Goal: Task Accomplishment & Management: Use online tool/utility

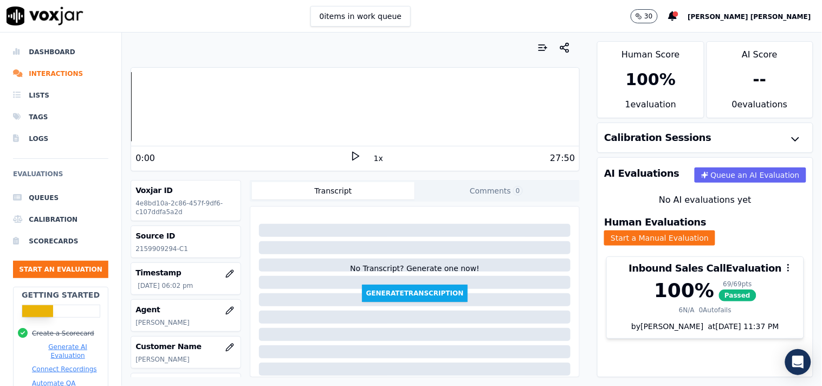
scroll to position [182, 0]
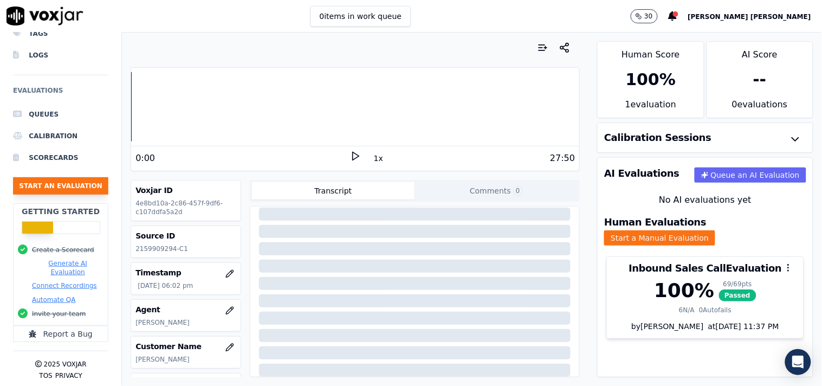
click at [74, 179] on button "Start an Evaluation" at bounding box center [60, 185] width 95 height 17
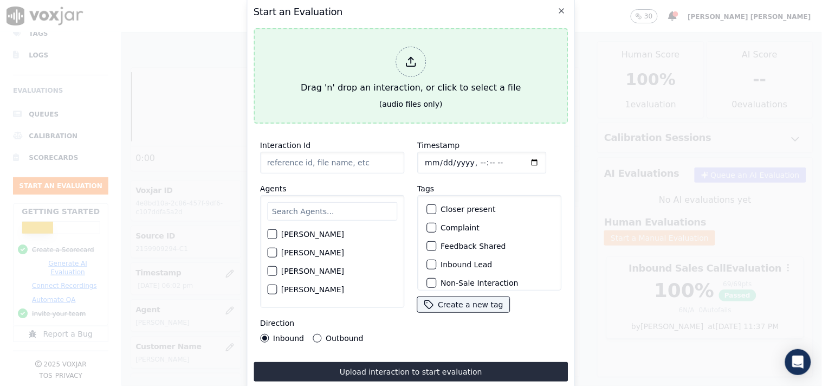
click at [373, 84] on div "Drag 'n' drop an interaction, or click to select a file" at bounding box center [410, 70] width 229 height 56
type input "20250911-121227_4404093363-all.mp3"
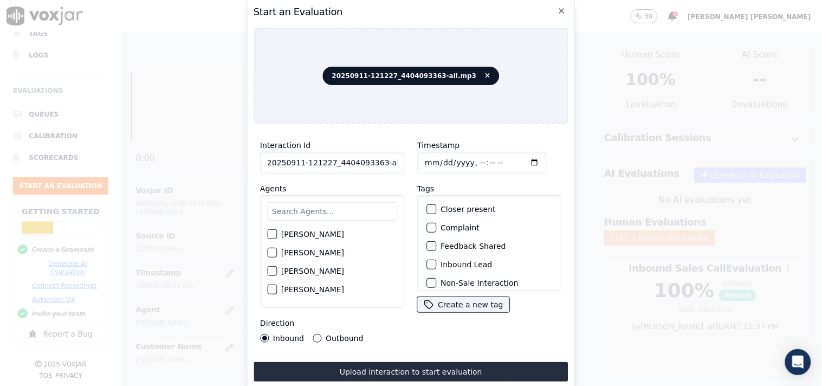
click at [295, 208] on input "text" at bounding box center [332, 211] width 130 height 18
type input "ve"
click at [288, 265] on div "[PERSON_NAME]" at bounding box center [332, 274] width 130 height 18
click at [293, 271] on label "[PERSON_NAME]" at bounding box center [312, 274] width 63 height 8
click at [277, 271] on button "[PERSON_NAME]" at bounding box center [272, 274] width 10 height 10
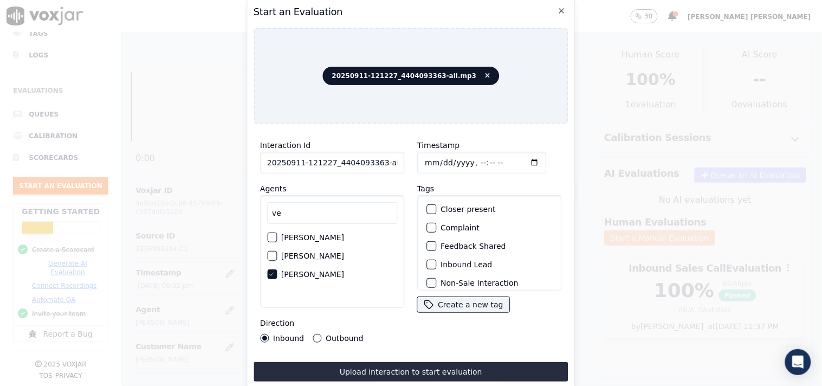
scroll to position [60, 0]
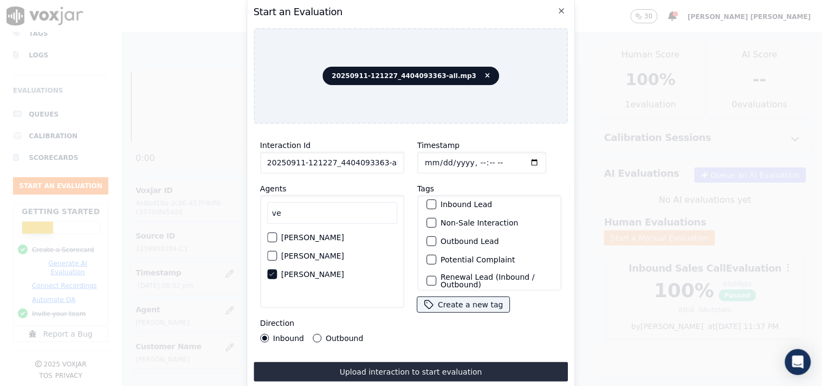
click at [457, 237] on label "Outbound Lead" at bounding box center [470, 241] width 59 height 8
click at [436, 236] on button "Outbound Lead" at bounding box center [432, 241] width 10 height 10
click at [464, 219] on label "Non-Sale Interaction" at bounding box center [480, 223] width 78 height 8
click at [436, 218] on button "Non-Sale Interaction" at bounding box center [432, 223] width 10 height 10
click at [326, 334] on label "Outbound" at bounding box center [344, 338] width 37 height 8
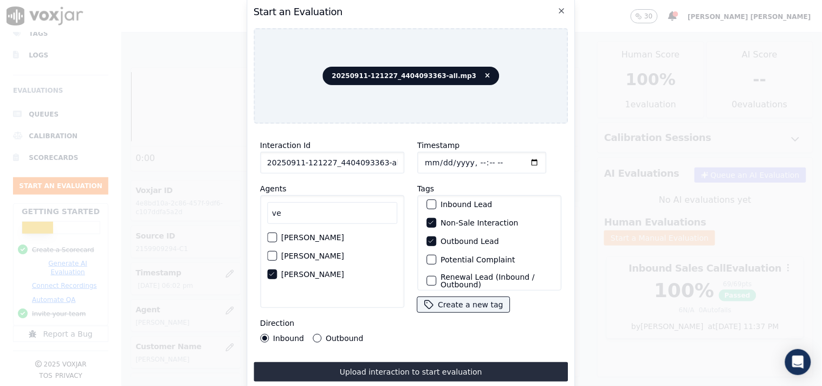
click at [321, 334] on button "Outbound" at bounding box center [317, 338] width 9 height 9
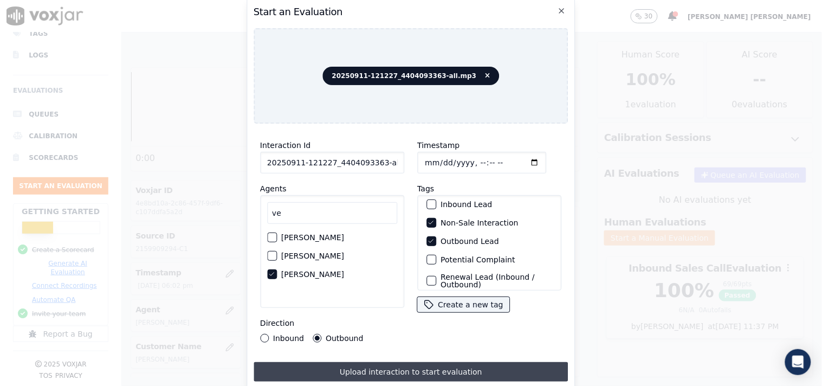
click at [352, 365] on button "Upload interaction to start evaluation" at bounding box center [411, 372] width 315 height 20
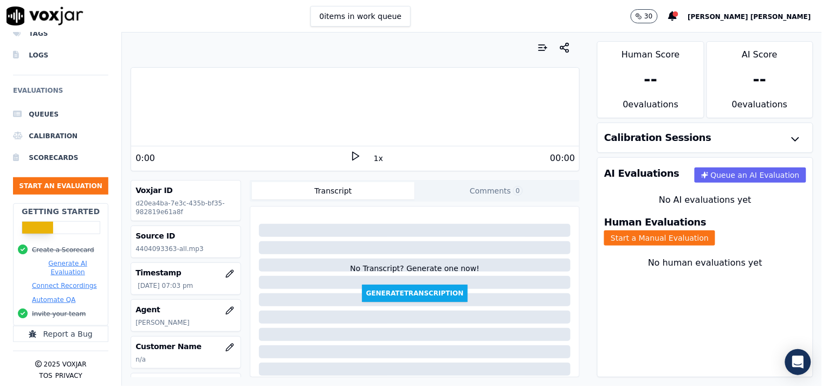
scroll to position [120, 0]
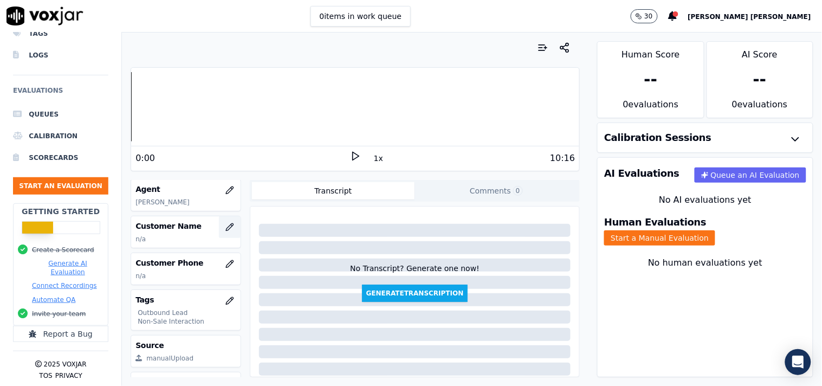
click at [219, 234] on button "button" at bounding box center [230, 227] width 22 height 22
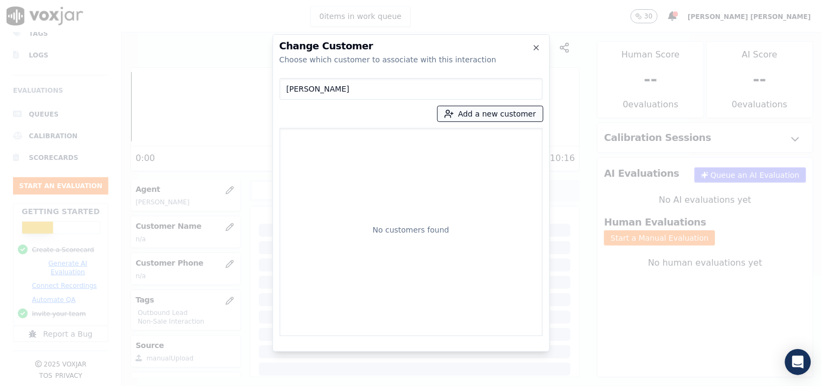
type input "[PERSON_NAME]"
click at [468, 120] on button "Add a new customer" at bounding box center [490, 113] width 105 height 15
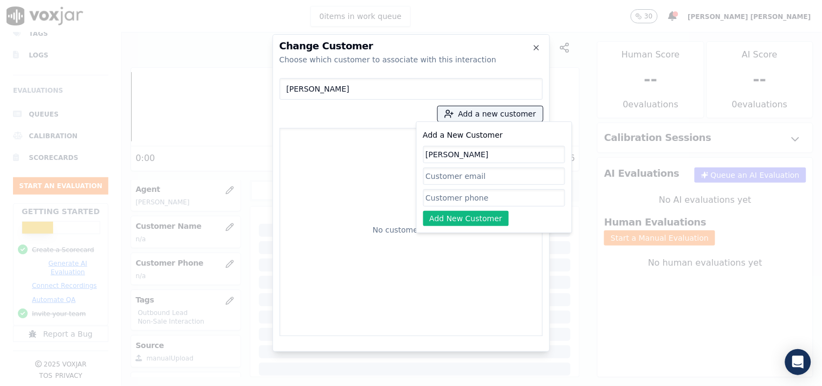
paste input "4404093363"
type input "[PERSON_NAME]"
click at [483, 198] on input "Add a New Customer" at bounding box center [494, 197] width 142 height 17
type input "v"
paste input "4404093363"
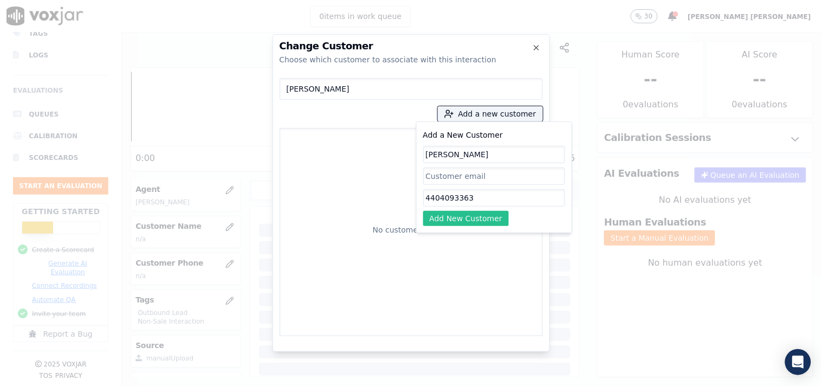
type input "4404093363"
click at [473, 218] on button "Add New Customer" at bounding box center [466, 218] width 86 height 15
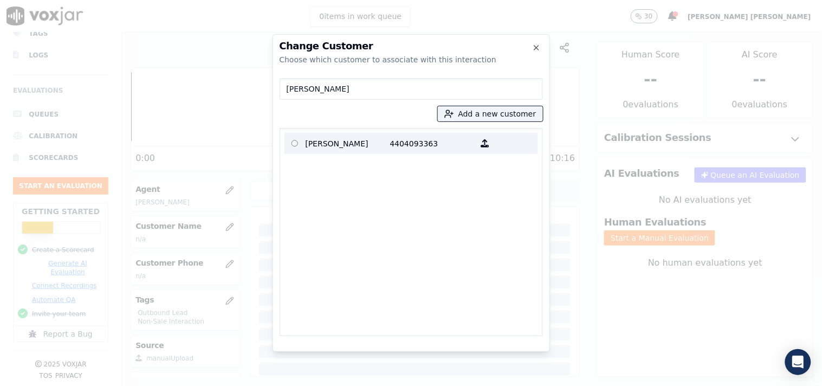
click at [478, 137] on div "button" at bounding box center [485, 143] width 21 height 17
click at [481, 140] on icon "button" at bounding box center [485, 143] width 8 height 8
click at [353, 148] on p "[PERSON_NAME]" at bounding box center [348, 143] width 85 height 17
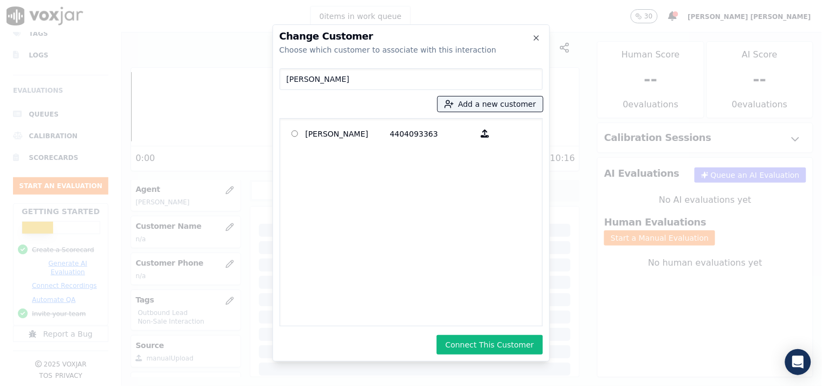
click at [488, 356] on div "Change Customer Choose which customer to associate with this interaction [PERSO…" at bounding box center [411, 192] width 277 height 337
click at [489, 349] on button "Connect This Customer" at bounding box center [490, 345] width 106 height 20
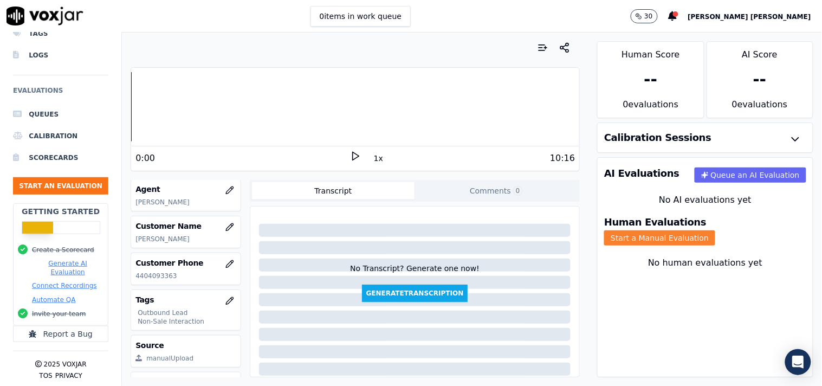
click at [715, 231] on button "Start a Manual Evaluation" at bounding box center [659, 237] width 111 height 15
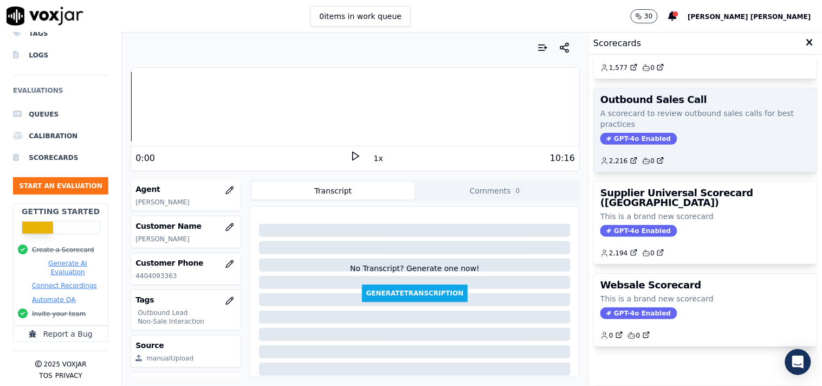
scroll to position [53, 0]
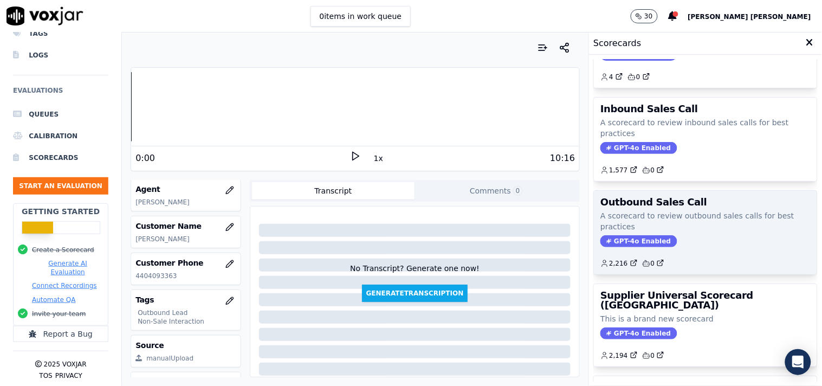
click at [624, 234] on div "Outbound Sales Call A scorecard to review outbound sales calls for best practic…" at bounding box center [705, 232] width 223 height 83
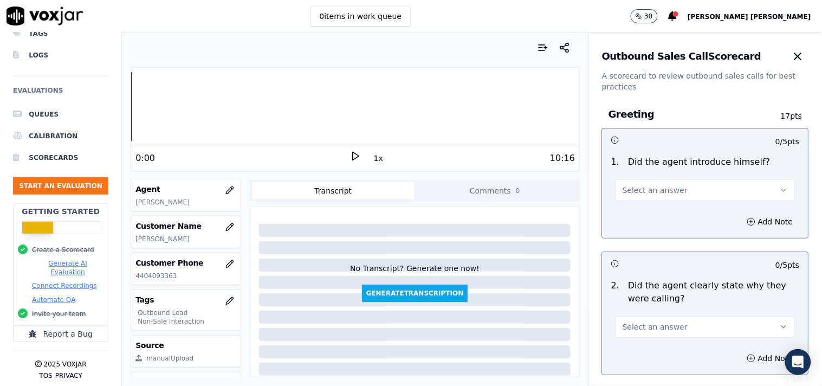
click at [696, 180] on button "Select an answer" at bounding box center [706, 190] width 180 height 22
click at [652, 218] on div "Yes" at bounding box center [686, 214] width 159 height 17
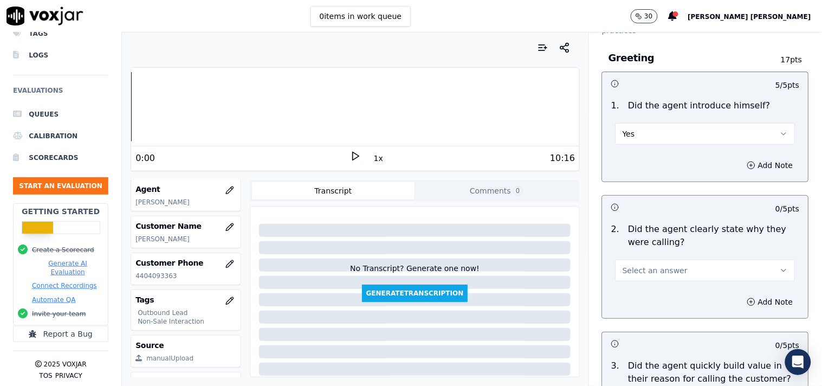
scroll to position [120, 0]
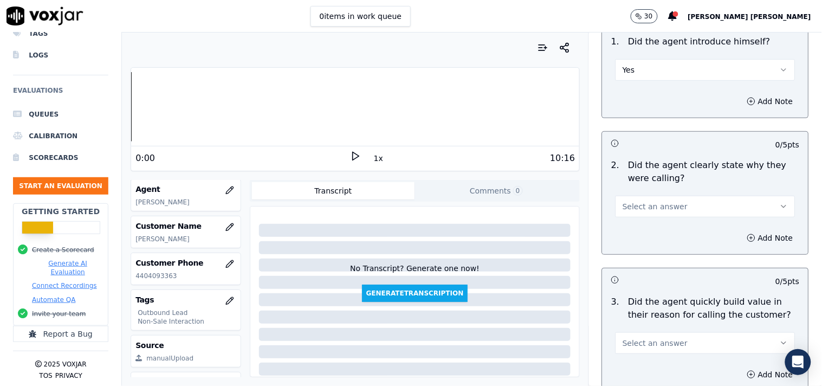
click at [664, 209] on span "Select an answer" at bounding box center [655, 206] width 65 height 11
click at [662, 234] on div "Yes" at bounding box center [686, 230] width 159 height 17
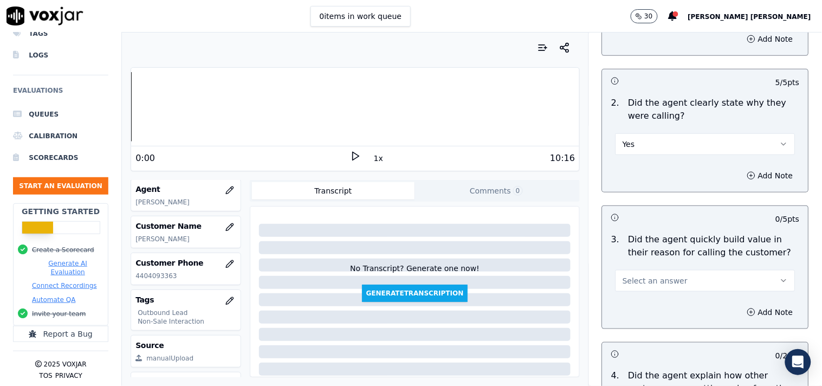
scroll to position [180, 0]
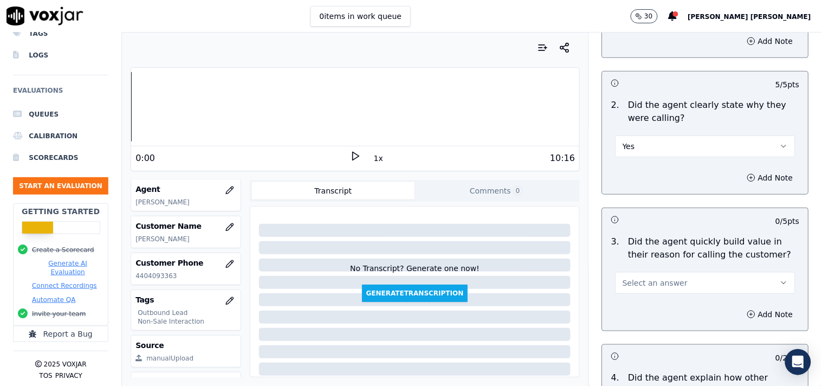
click at [642, 277] on span "Select an answer" at bounding box center [655, 282] width 65 height 11
click at [637, 306] on div "Yes" at bounding box center [686, 307] width 159 height 17
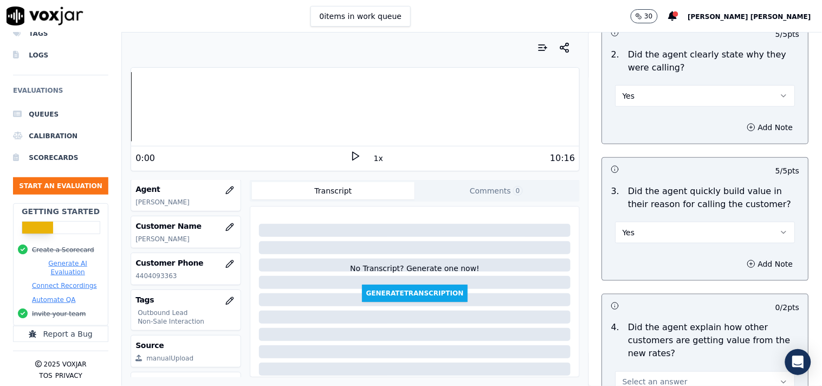
scroll to position [301, 0]
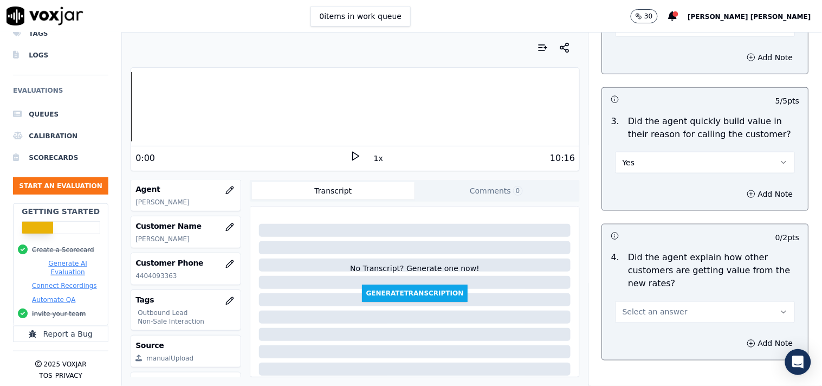
click at [656, 311] on span "Select an answer" at bounding box center [655, 312] width 65 height 11
click at [651, 333] on div "Yes" at bounding box center [686, 336] width 159 height 17
click at [670, 306] on button "Yes" at bounding box center [706, 312] width 180 height 22
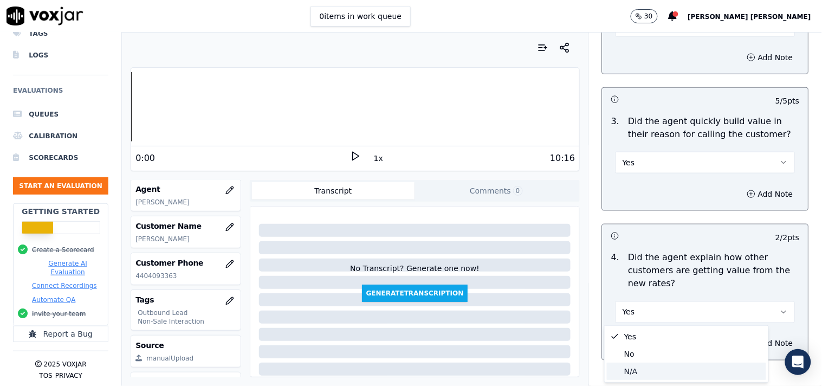
click at [655, 371] on div "N/A" at bounding box center [686, 371] width 159 height 17
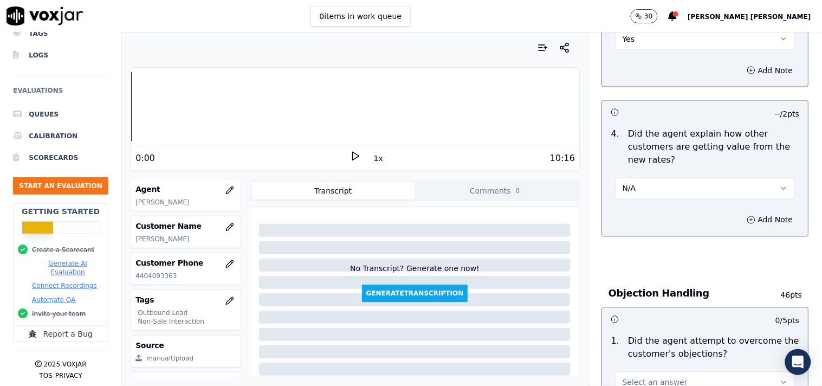
scroll to position [542, 0]
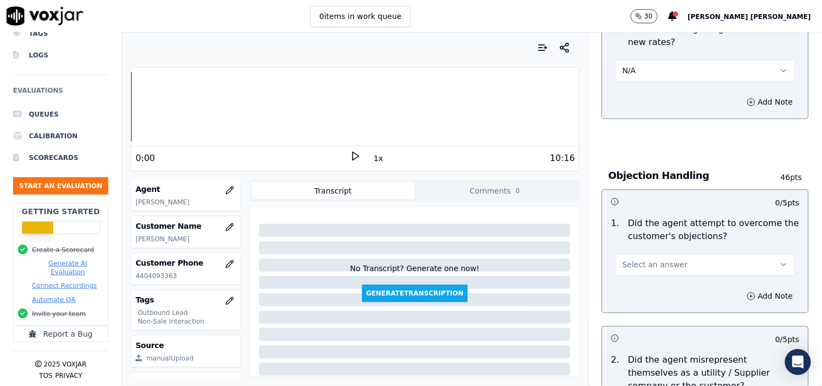
click at [679, 278] on div "1 . Did the agent attempt to overcome the customer's objections? Select an answ…" at bounding box center [706, 246] width 206 height 67
click at [684, 267] on button "Select an answer" at bounding box center [706, 265] width 180 height 22
click at [670, 291] on div "Yes" at bounding box center [686, 289] width 159 height 17
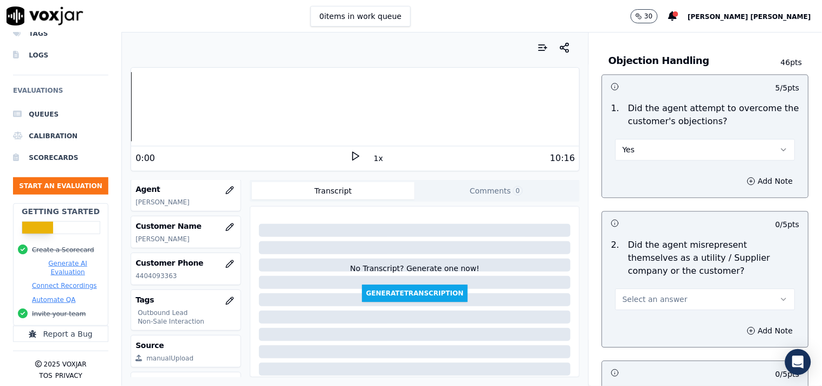
scroll to position [662, 0]
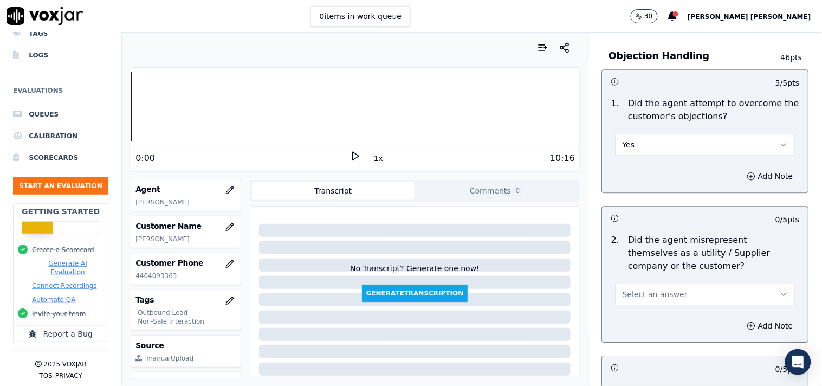
click at [670, 291] on button "Select an answer" at bounding box center [706, 294] width 180 height 22
click at [651, 337] on div "No" at bounding box center [686, 335] width 159 height 17
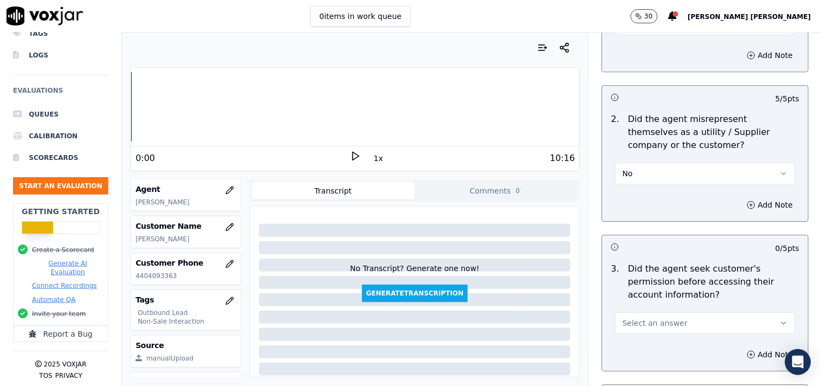
scroll to position [843, 0]
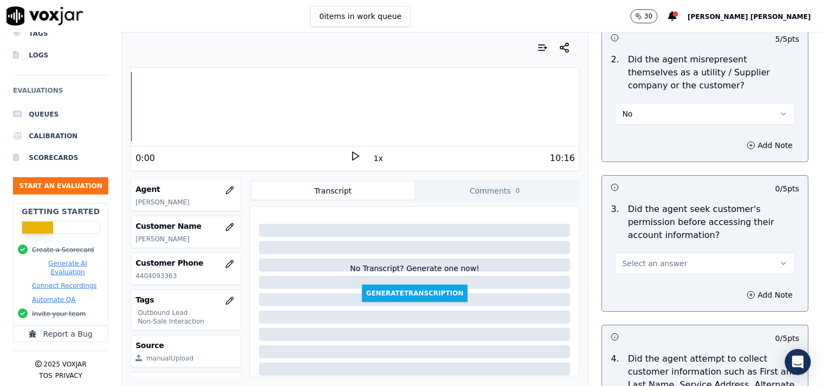
click at [674, 273] on button "Select an answer" at bounding box center [706, 264] width 180 height 22
click at [663, 299] on div "No" at bounding box center [686, 304] width 159 height 17
click at [741, 295] on button "Add Note" at bounding box center [770, 294] width 59 height 15
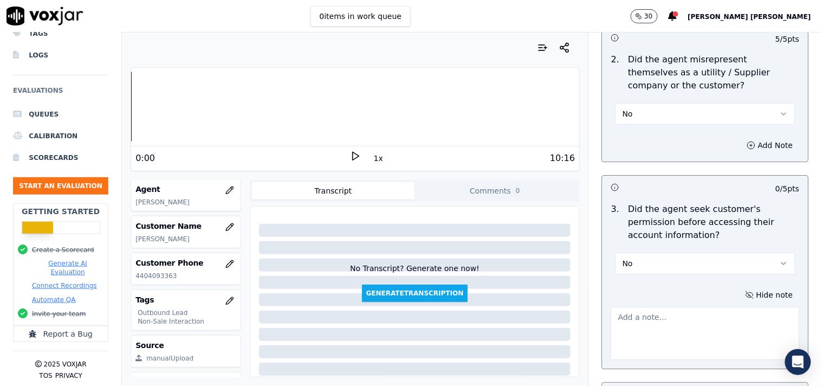
click at [649, 320] on textarea at bounding box center [705, 333] width 189 height 53
paste textarea "4404093363"
drag, startPoint x: 663, startPoint y: 315, endPoint x: 563, endPoint y: 311, distance: 100.9
click at [563, 311] on div "Your browser does not support the audio element. 0:00 1x 10:16 Voxjar ID d20ea4…" at bounding box center [472, 209] width 700 height 353
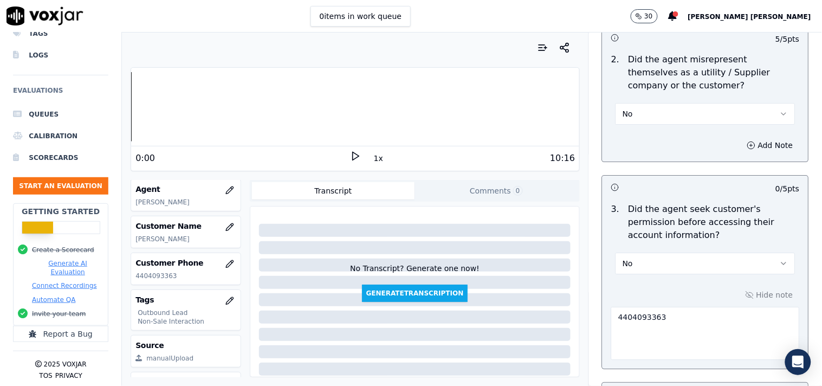
paste textarea "@03:33 Vennesa-Inform the Customer number to cx' but she have taken the permiss…"
click at [648, 318] on textarea "@03:33 Vennesa-Inform the Customer number to cx' but she have taken the permiss…" at bounding box center [705, 333] width 189 height 53
click at [651, 316] on textarea "@03:33 Venesa-Inform the Customer number to cx' but she have taken the permissi…" at bounding box center [705, 333] width 189 height 53
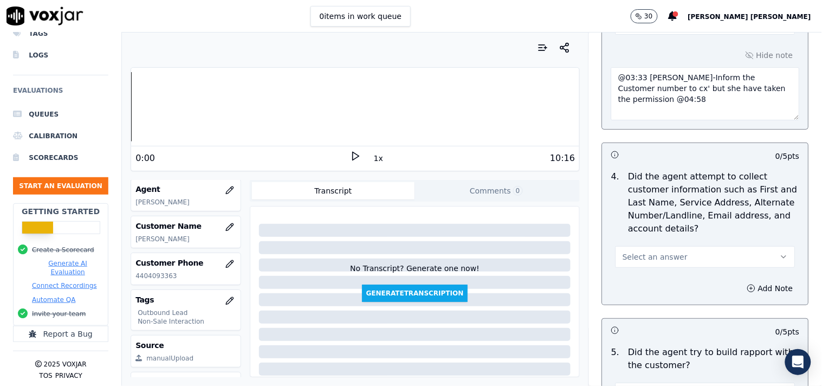
scroll to position [1084, 0]
type textarea "@03:33 [PERSON_NAME]-Inform the Customer number to cx' but she have taken the p…"
click at [679, 257] on button "Select an answer" at bounding box center [706, 255] width 180 height 22
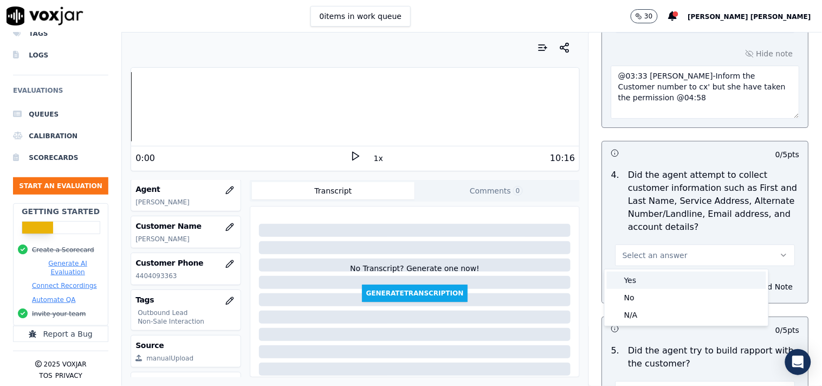
click at [640, 277] on div "Yes" at bounding box center [686, 280] width 159 height 17
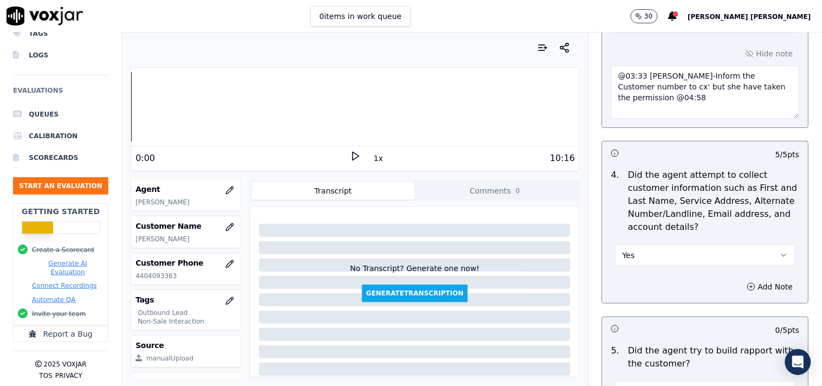
click at [643, 247] on button "Yes" at bounding box center [706, 255] width 180 height 22
click at [643, 304] on div "No" at bounding box center [686, 297] width 159 height 17
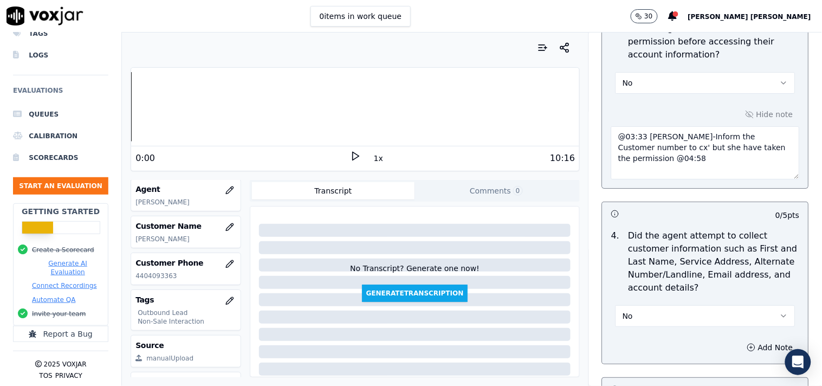
scroll to position [1204, 0]
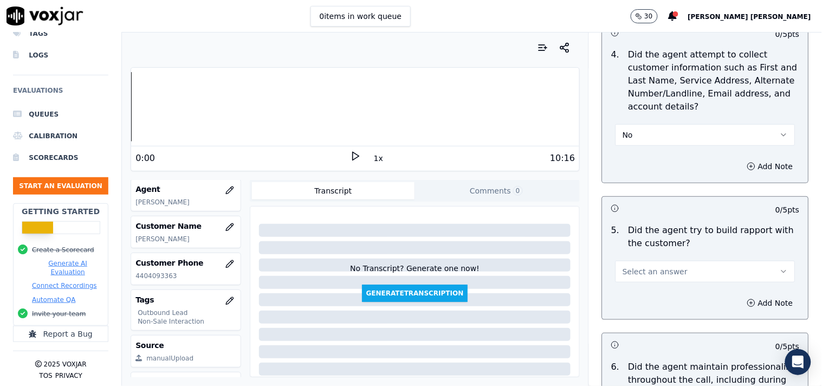
click at [651, 289] on div "Add Note" at bounding box center [706, 303] width 206 height 33
click at [654, 284] on div "5 . Did the agent try to build rapport with the customer? Select an answer" at bounding box center [706, 253] width 206 height 67
click at [655, 275] on span "Select an answer" at bounding box center [655, 271] width 65 height 11
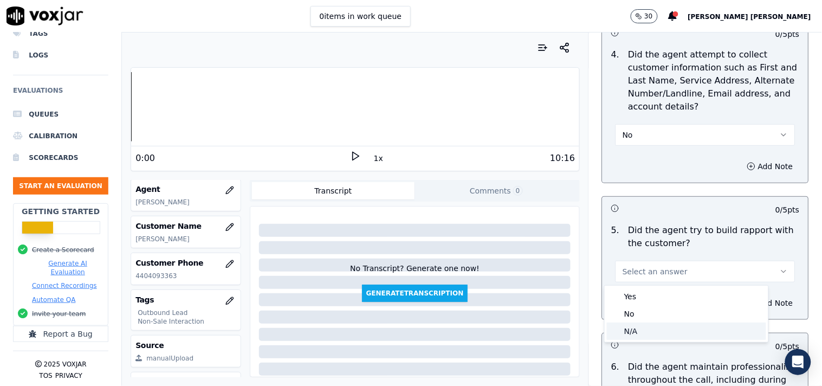
click at [642, 330] on div "N/A" at bounding box center [686, 330] width 159 height 17
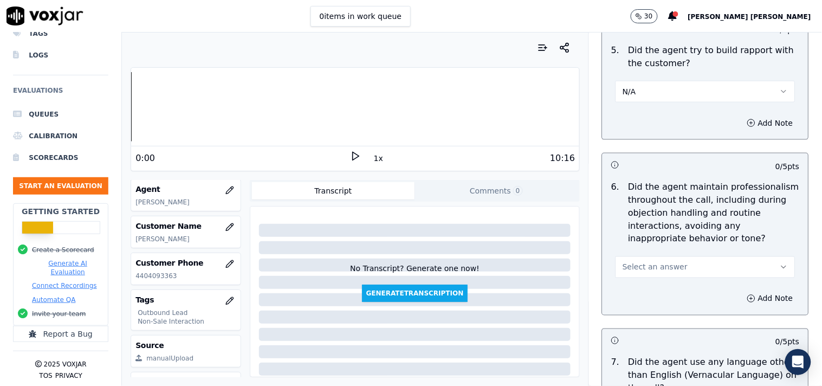
scroll to position [1385, 0]
click at [653, 264] on span "Select an answer" at bounding box center [655, 266] width 65 height 11
click at [632, 306] on div "No" at bounding box center [686, 308] width 159 height 17
click at [637, 274] on button "No" at bounding box center [706, 267] width 180 height 22
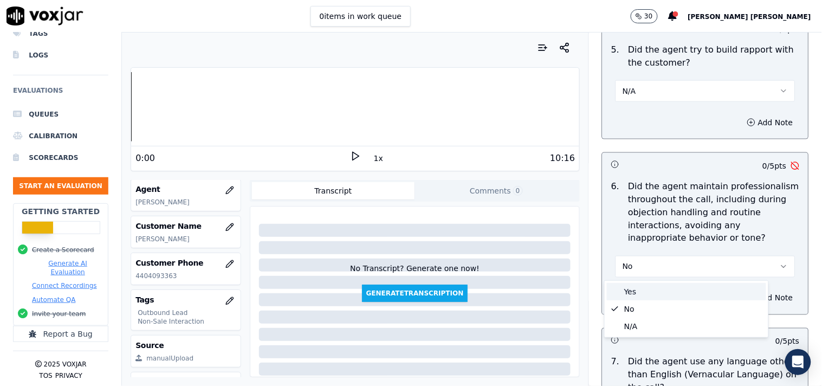
click at [637, 287] on div "Yes" at bounding box center [686, 291] width 159 height 17
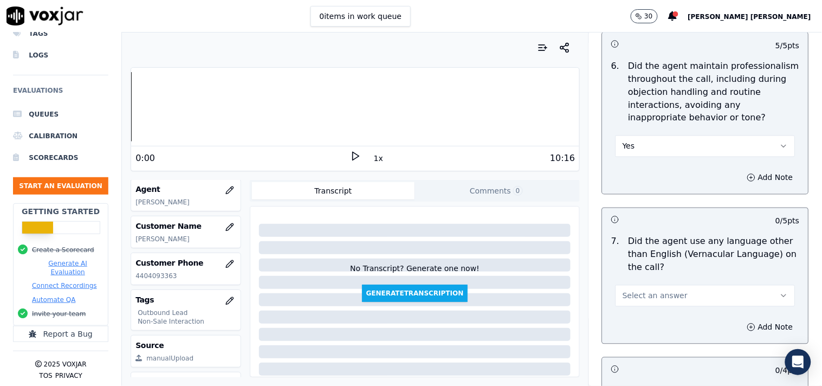
click at [656, 301] on span "Select an answer" at bounding box center [655, 296] width 65 height 11
click at [647, 331] on div "No" at bounding box center [686, 338] width 159 height 17
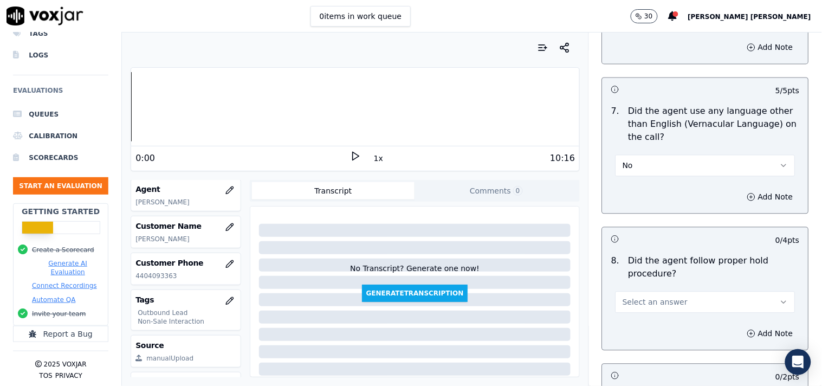
scroll to position [1746, 0]
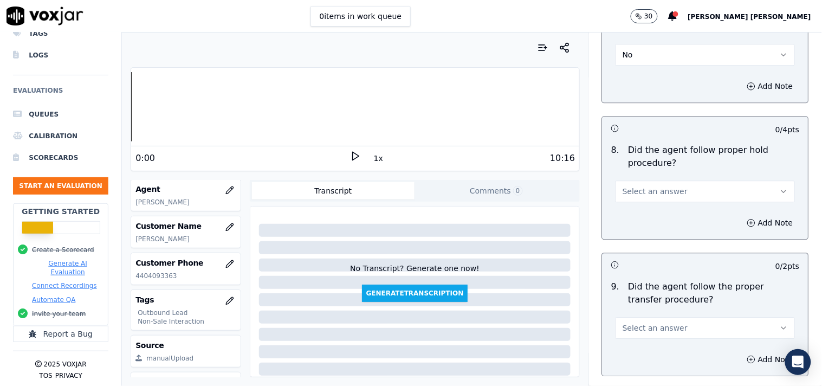
click at [641, 334] on button "Select an answer" at bounding box center [706, 328] width 180 height 22
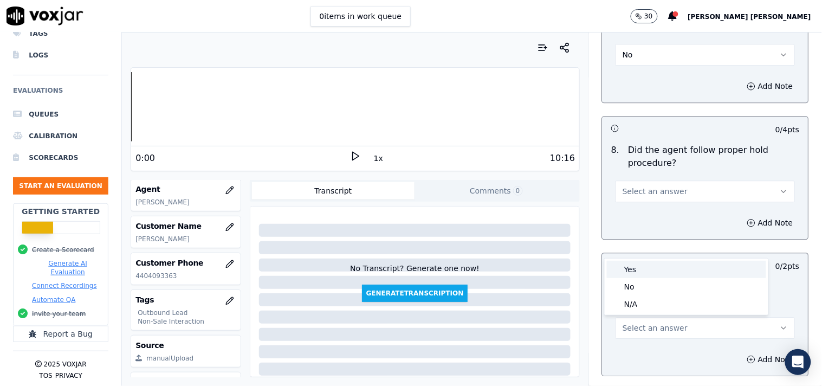
click at [647, 273] on div "Yes" at bounding box center [686, 269] width 159 height 17
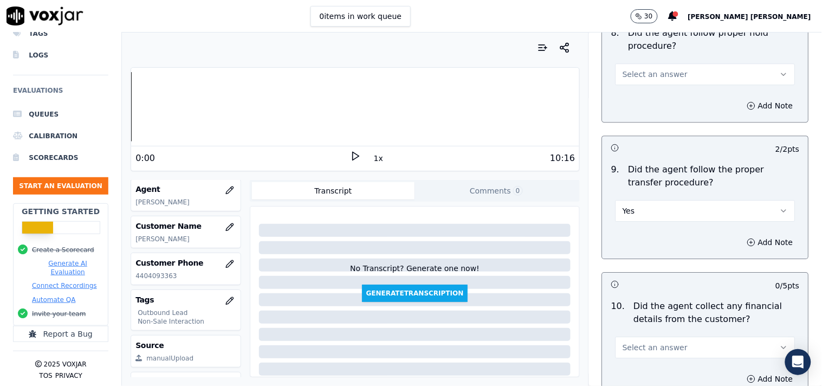
scroll to position [1867, 0]
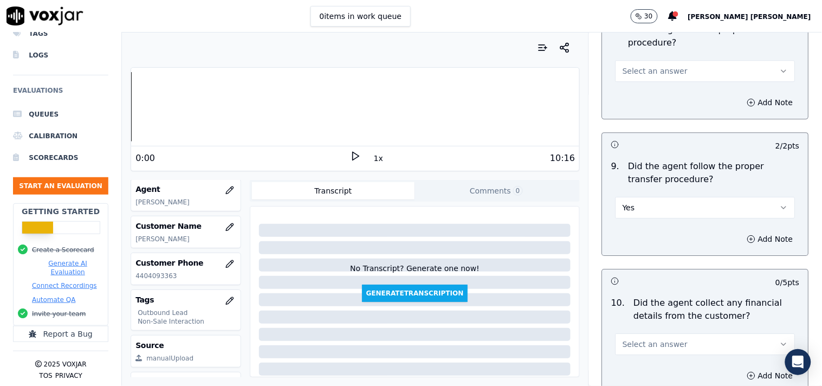
click at [644, 346] on span "Select an answer" at bounding box center [655, 344] width 65 height 11
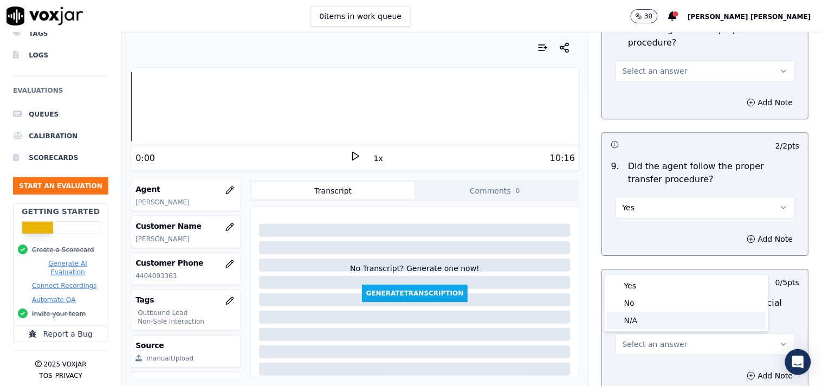
click at [647, 312] on div "N/A" at bounding box center [686, 320] width 159 height 17
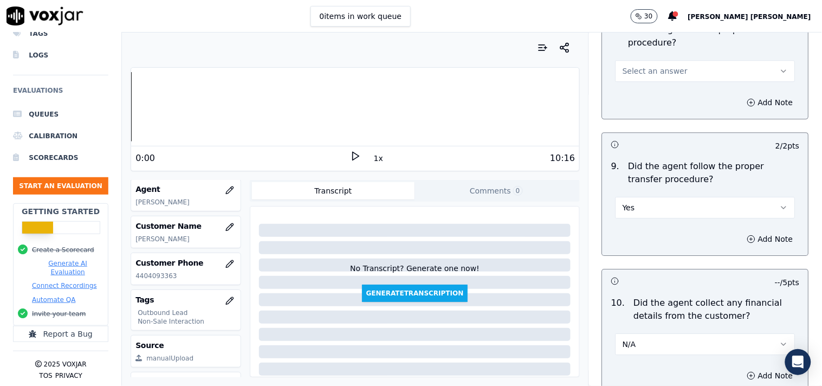
click at [647, 350] on button "N/A" at bounding box center [706, 344] width 180 height 22
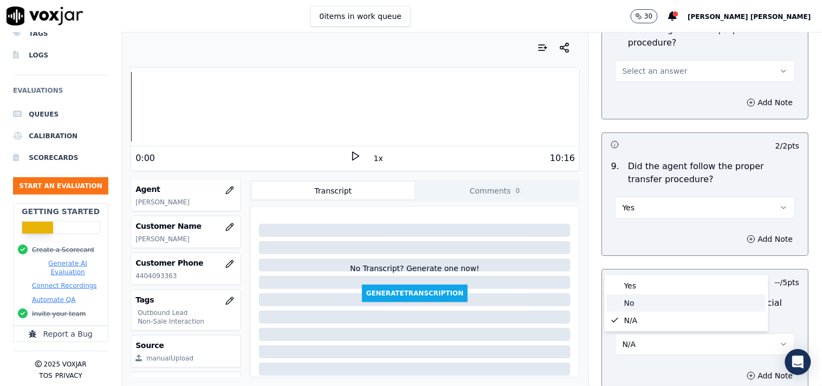
click at [643, 311] on div "No" at bounding box center [686, 302] width 159 height 17
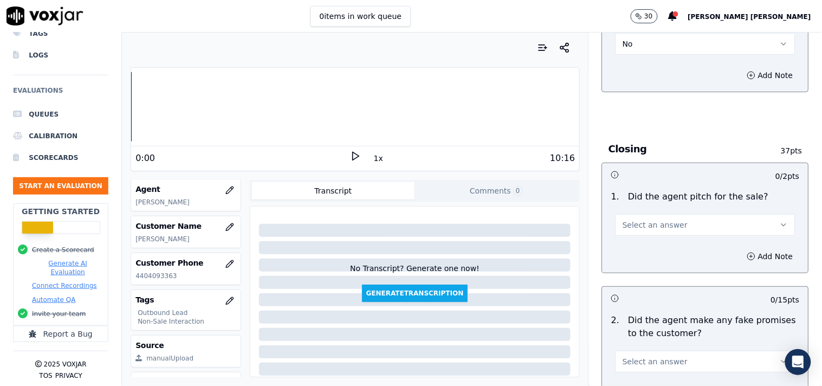
scroll to position [2168, 0]
click at [634, 234] on button "Select an answer" at bounding box center [706, 224] width 180 height 22
click at [631, 249] on div "Yes" at bounding box center [686, 249] width 159 height 17
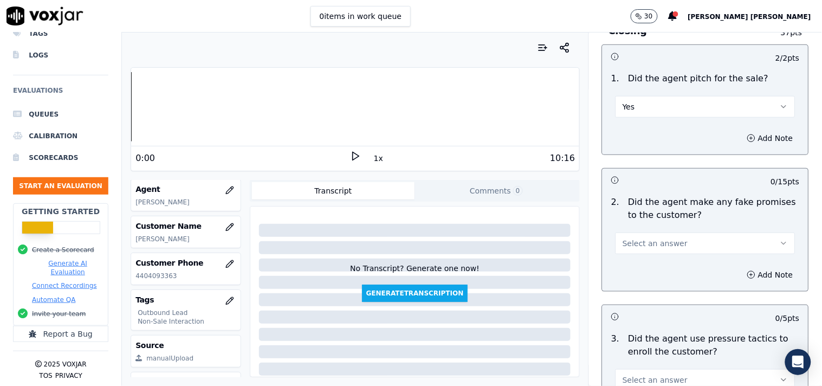
scroll to position [2288, 0]
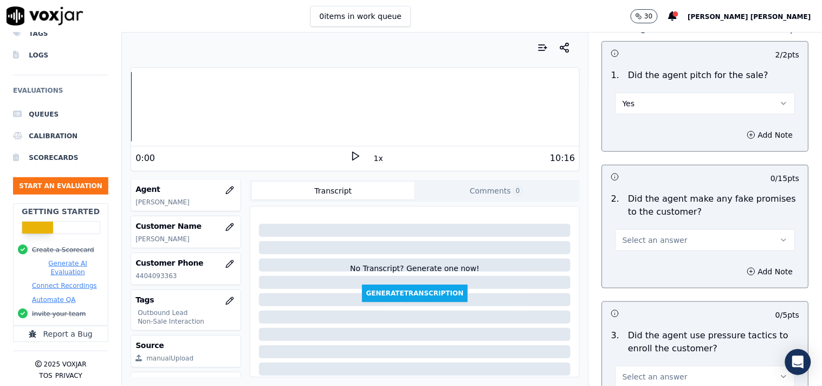
click at [630, 251] on button "Select an answer" at bounding box center [706, 240] width 180 height 22
click at [629, 290] on div "No" at bounding box center [686, 282] width 159 height 17
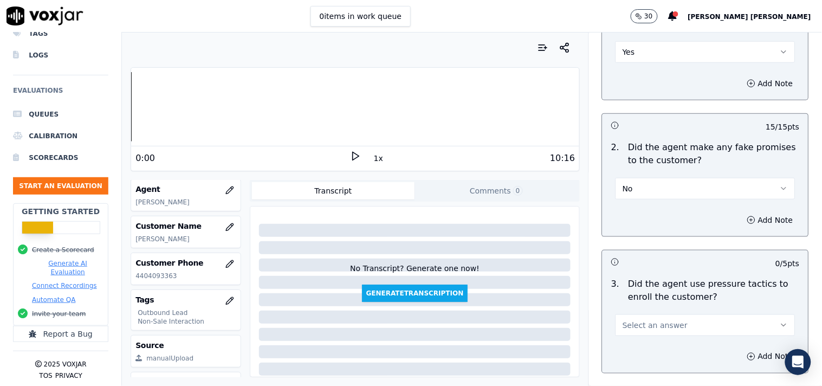
scroll to position [2409, 0]
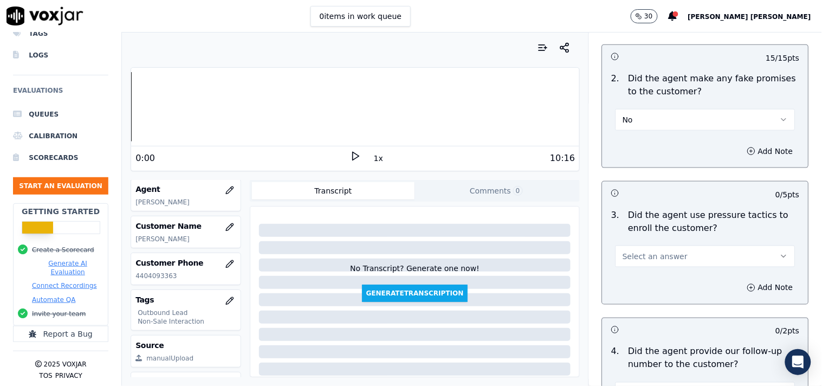
click at [650, 271] on div "3 . Did the agent use pressure tactics to enroll the customer? Select an answer" at bounding box center [706, 237] width 206 height 67
click at [656, 256] on span "Select an answer" at bounding box center [655, 256] width 65 height 11
click at [643, 302] on div "No" at bounding box center [686, 299] width 159 height 17
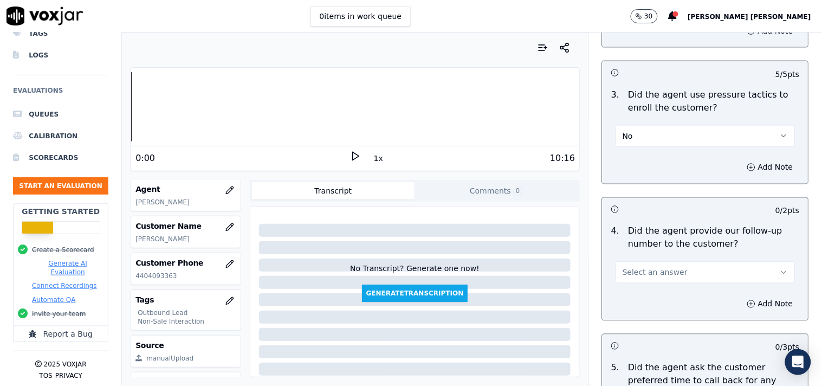
click at [685, 272] on button "Select an answer" at bounding box center [706, 273] width 180 height 22
click at [673, 291] on div "Yes" at bounding box center [686, 297] width 159 height 17
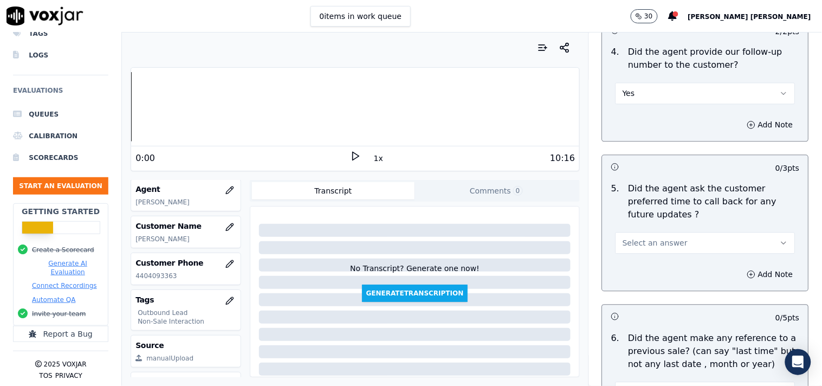
scroll to position [2710, 0]
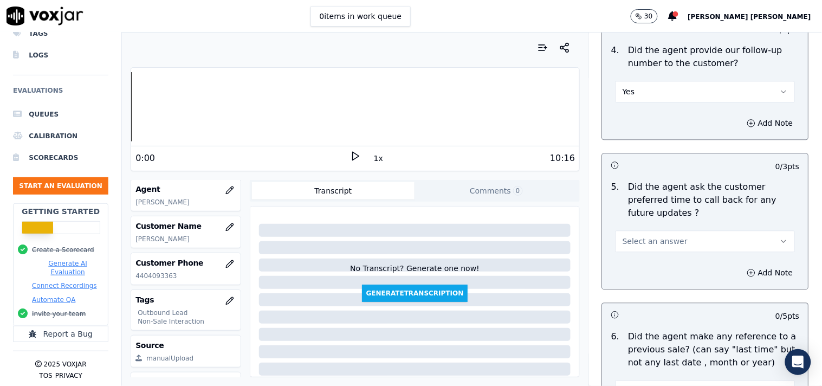
click at [667, 238] on button "Select an answer" at bounding box center [706, 241] width 180 height 22
click at [662, 264] on div "No" at bounding box center [686, 270] width 159 height 17
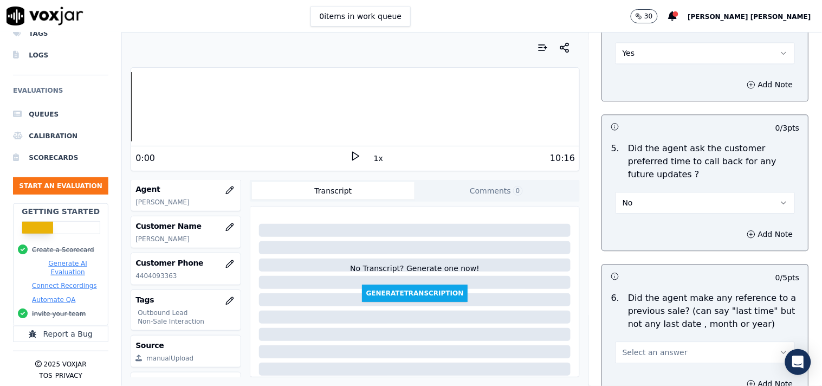
scroll to position [2770, 0]
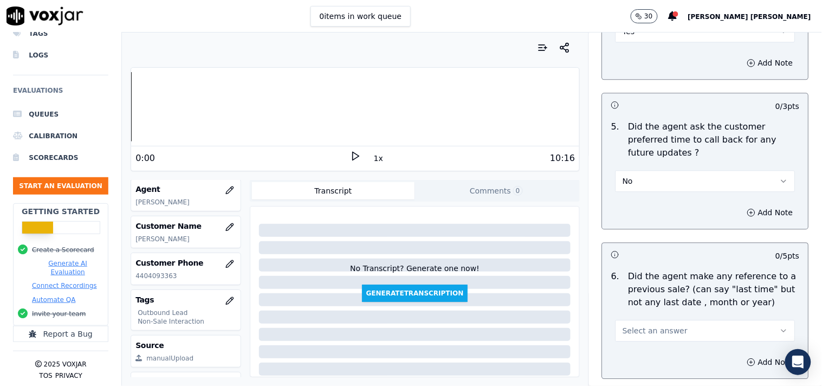
click at [661, 325] on span "Select an answer" at bounding box center [655, 330] width 65 height 11
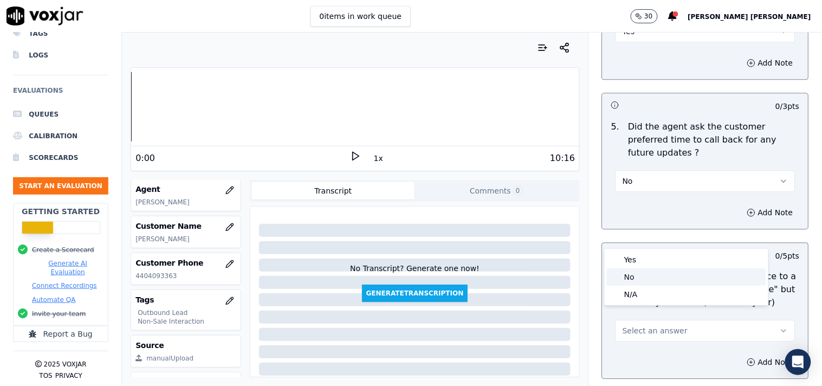
click at [656, 281] on div "No" at bounding box center [686, 276] width 159 height 17
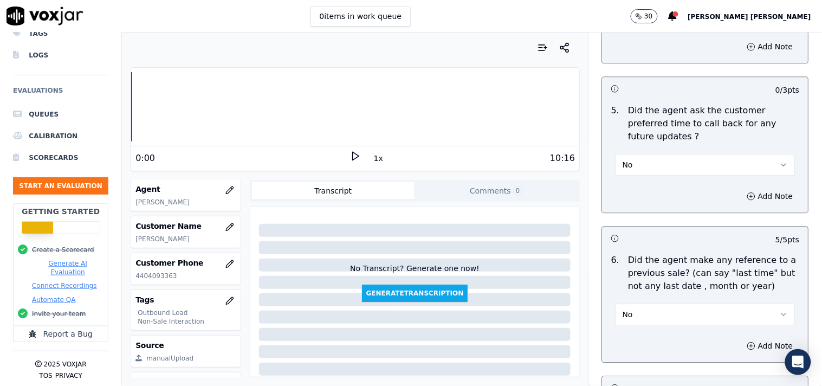
scroll to position [2710, 0]
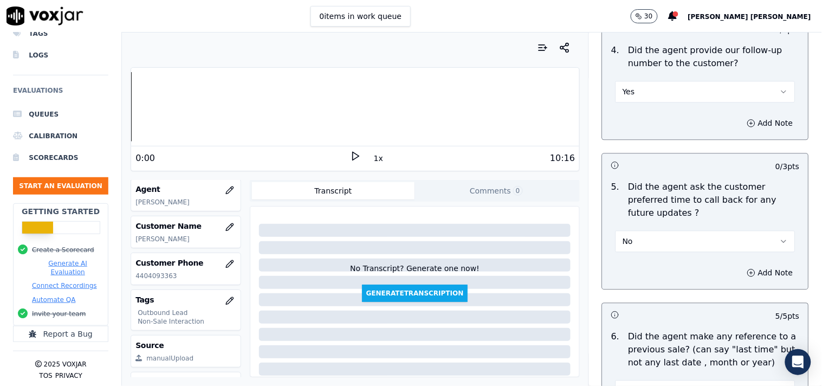
click at [640, 89] on button "Yes" at bounding box center [706, 92] width 180 height 22
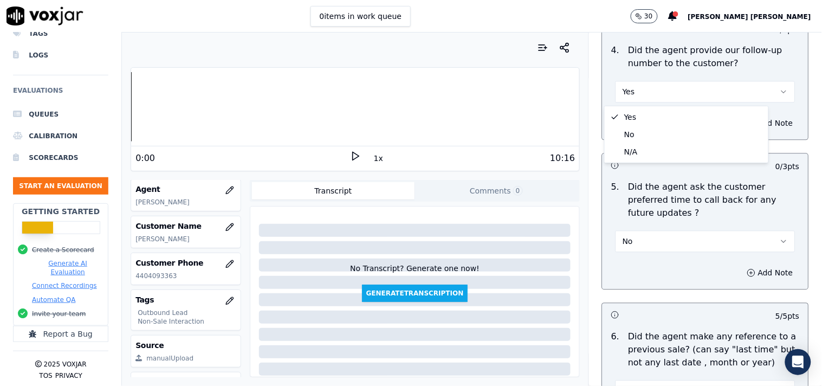
click at [593, 185] on div "Closing 37 pts 2 / 2 pts 1 . Did the agent pitch for the sale? Yes Add Note 15 …" at bounding box center [705, 84] width 224 height 1000
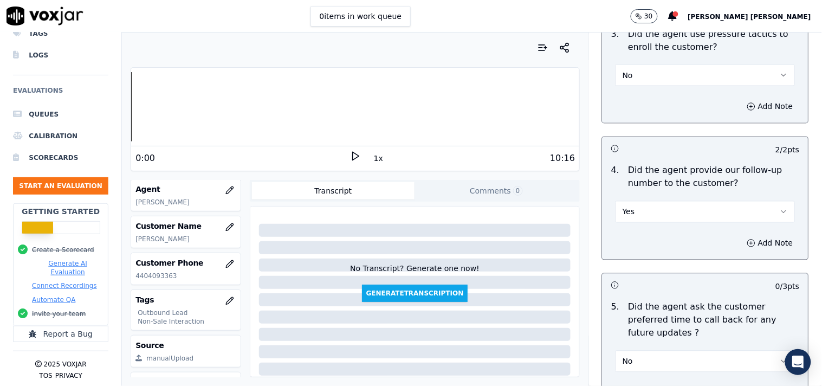
scroll to position [2589, 0]
click at [652, 208] on button "Yes" at bounding box center [706, 213] width 180 height 22
click at [635, 256] on div "No" at bounding box center [686, 255] width 159 height 17
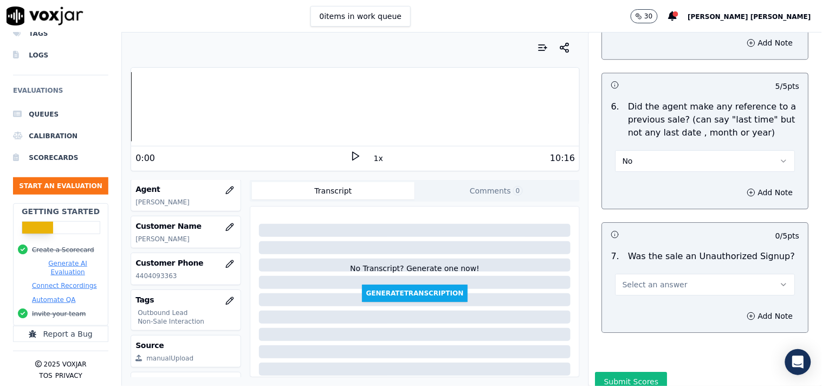
scroll to position [2951, 0]
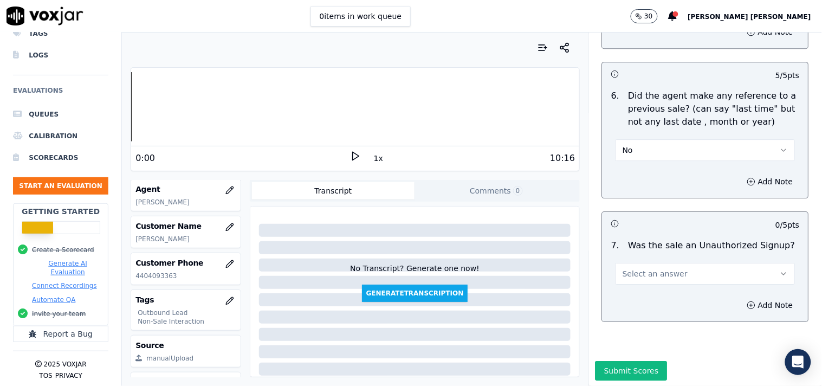
click at [635, 268] on span "Select an answer" at bounding box center [655, 273] width 65 height 11
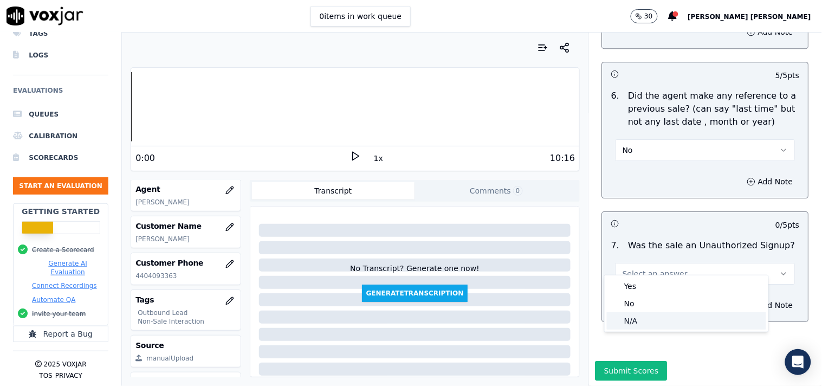
click at [625, 322] on div "N/A" at bounding box center [686, 320] width 159 height 17
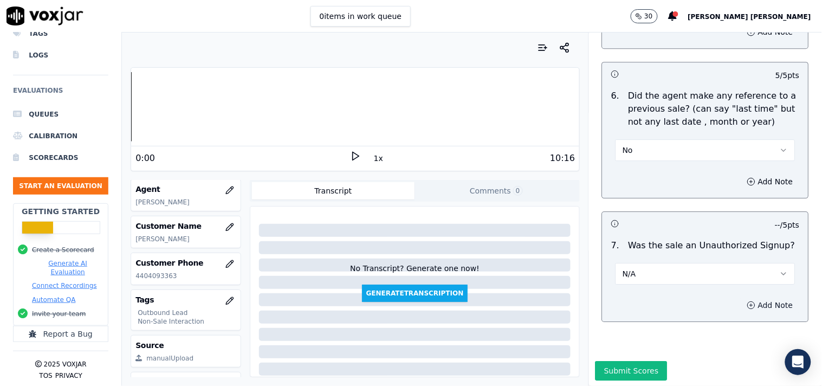
click at [741, 298] on button "Add Note" at bounding box center [770, 305] width 59 height 15
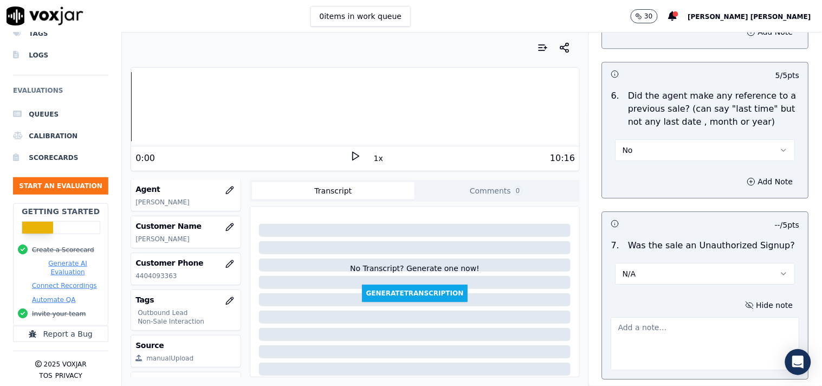
click at [629, 322] on textarea at bounding box center [705, 343] width 189 height 53
type textarea "v"
paste textarea "Call id-20250911-122255 In the middle of the verification when Verifier siad th…"
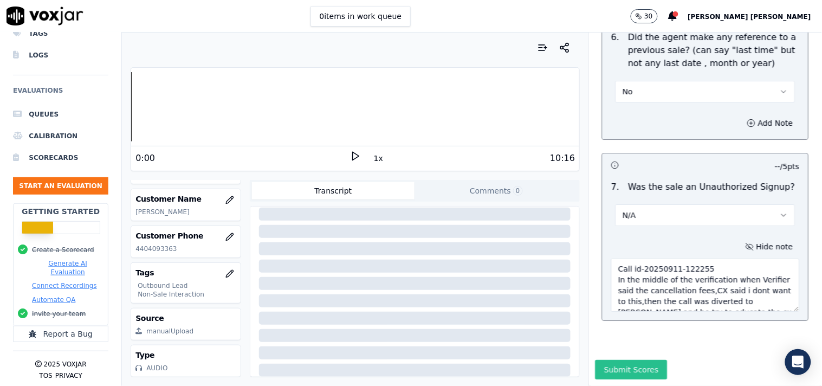
scroll to position [182, 0]
type textarea "Call id-20250911-122255 In the middle of the verification when Verifier said th…"
click at [627, 360] on button "Submit Scores" at bounding box center [632, 370] width 72 height 20
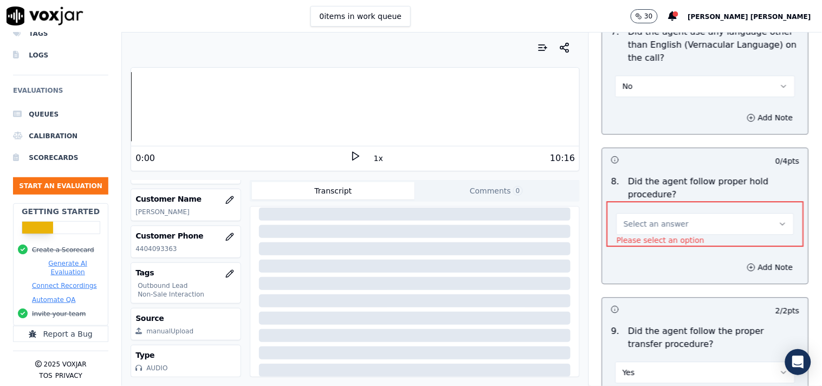
scroll to position [1711, 0]
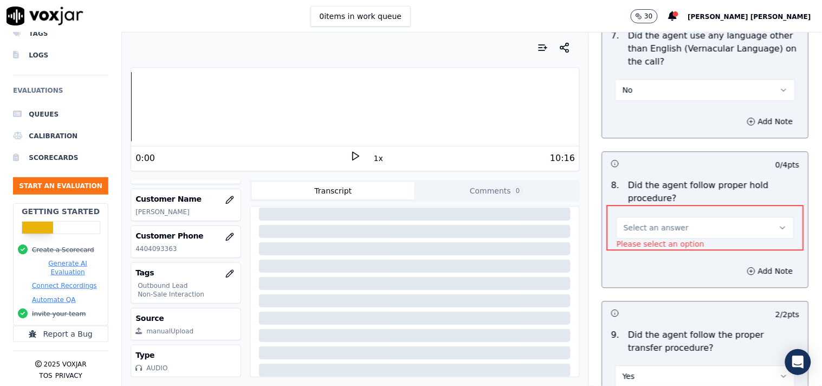
click at [707, 221] on button "Select an answer" at bounding box center [706, 228] width 178 height 22
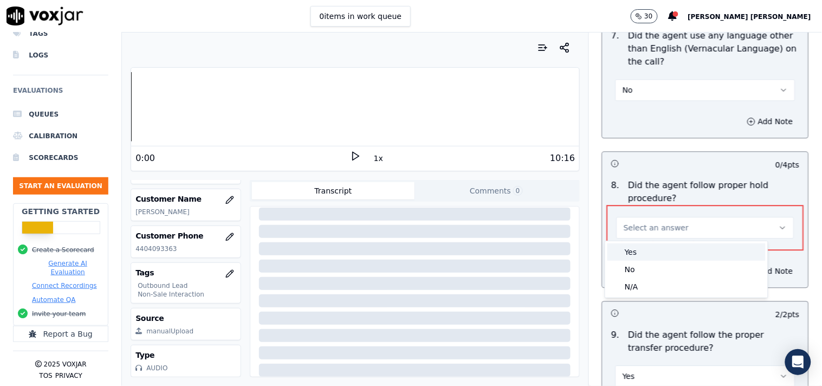
click at [665, 252] on div "Yes" at bounding box center [687, 251] width 158 height 17
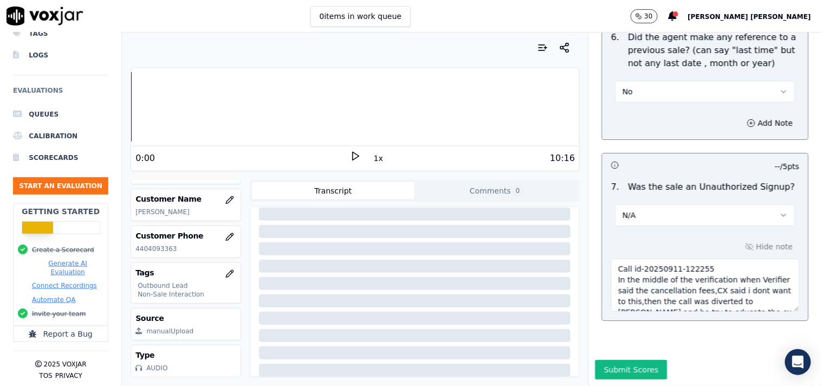
scroll to position [3024, 0]
click at [625, 360] on button "Submit Scores" at bounding box center [632, 370] width 72 height 20
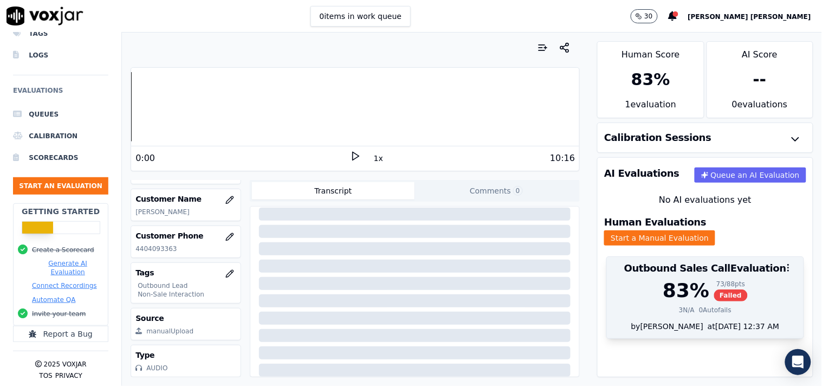
click at [695, 294] on div "83 % 73 / 88 pts Failed 3 N/A 0 Autofails" at bounding box center [705, 300] width 197 height 41
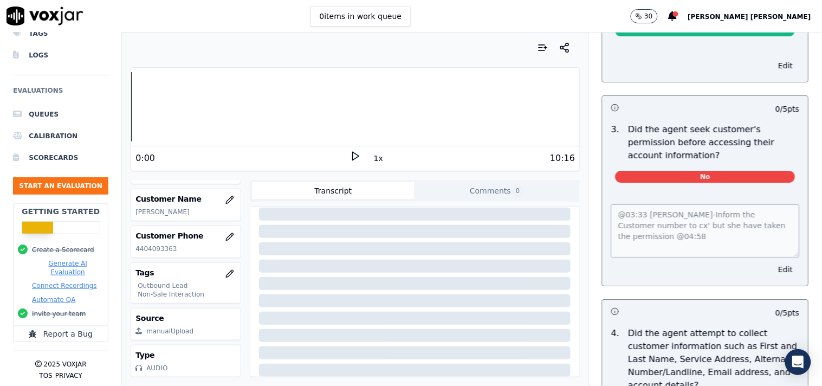
scroll to position [1084, 0]
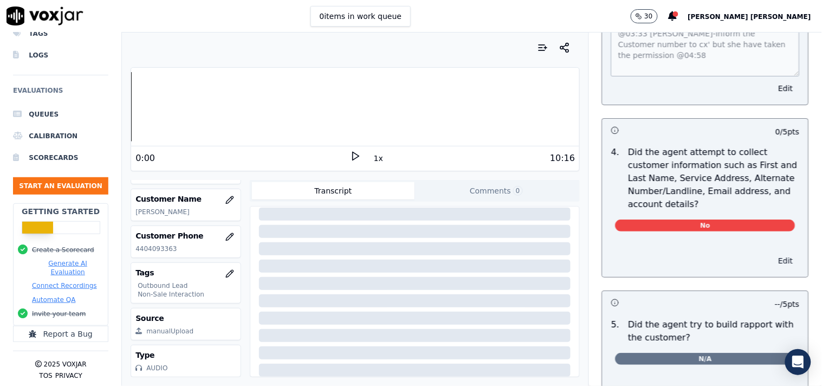
click at [772, 262] on button "Edit" at bounding box center [786, 260] width 28 height 15
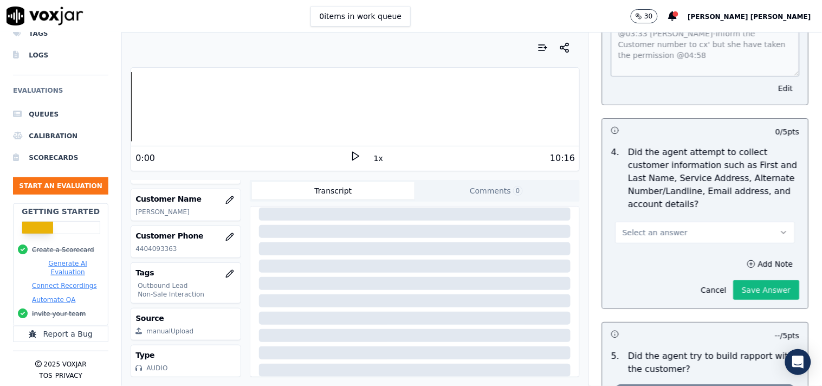
click at [740, 237] on button "Select an answer" at bounding box center [706, 233] width 180 height 22
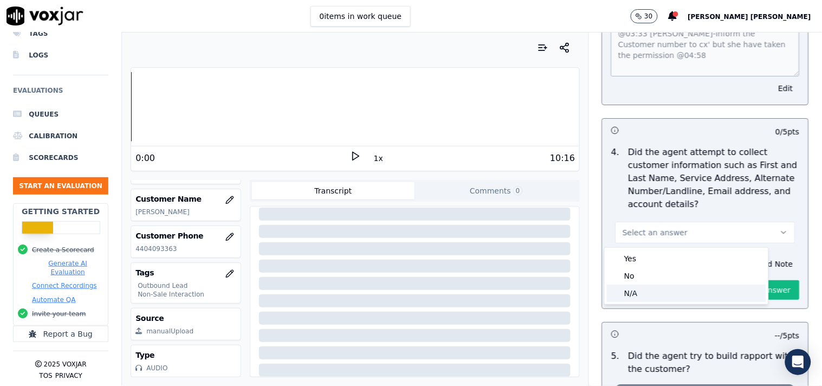
click at [681, 293] on div "N/A" at bounding box center [686, 293] width 159 height 17
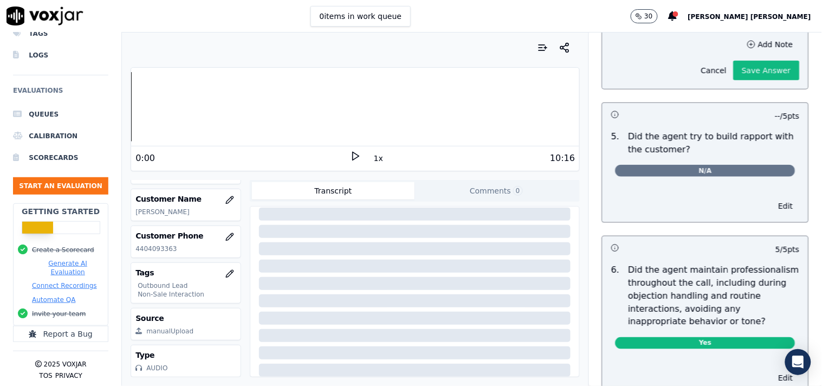
scroll to position [1204, 0]
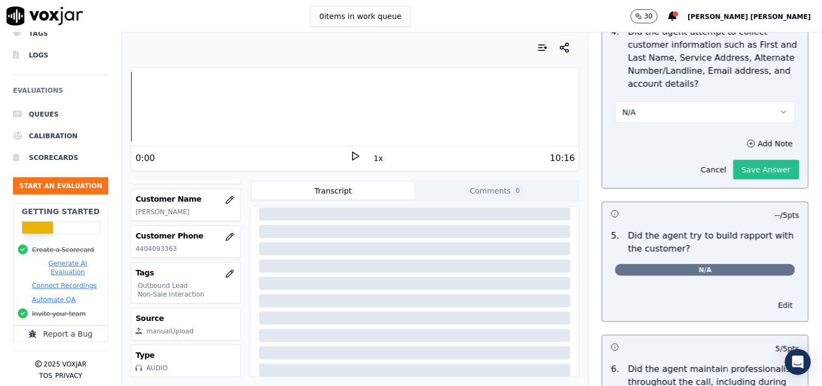
click at [740, 173] on button "Save Answer" at bounding box center [767, 170] width 66 height 20
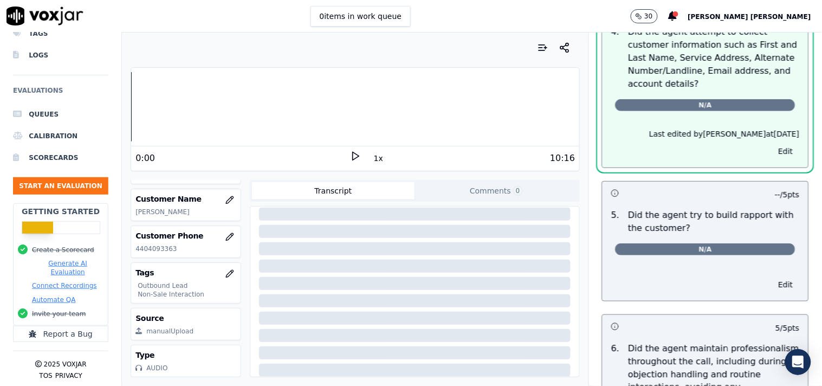
scroll to position [0, 0]
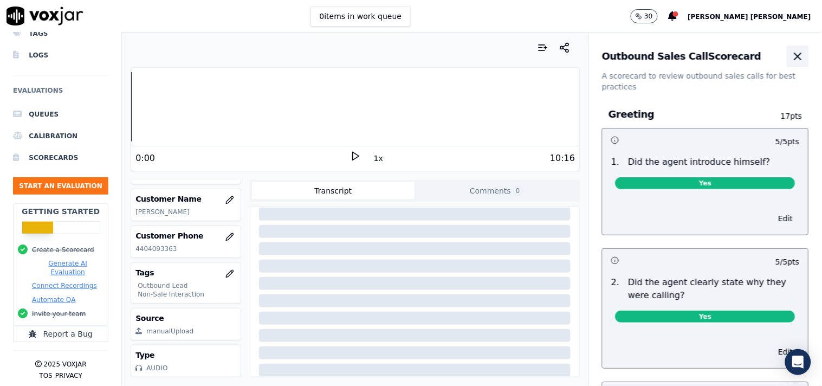
click at [792, 61] on icon "button" at bounding box center [798, 56] width 13 height 13
